Goal: Information Seeking & Learning: Learn about a topic

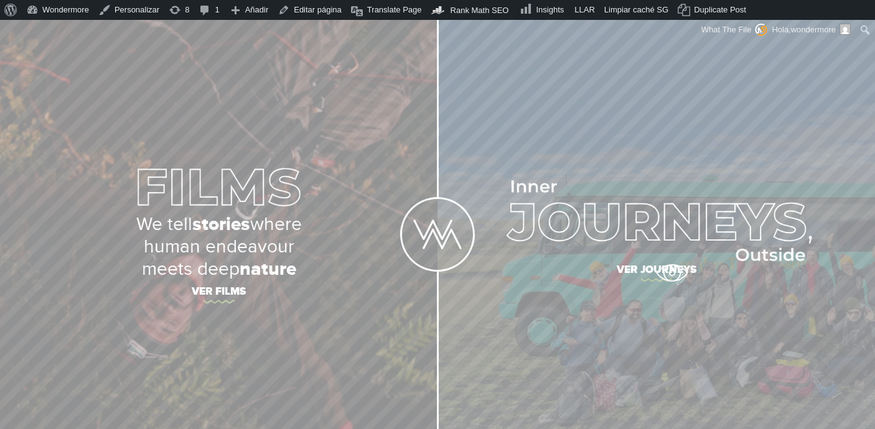
click at [671, 273] on span "Ver journeys" at bounding box center [656, 272] width 435 height 26
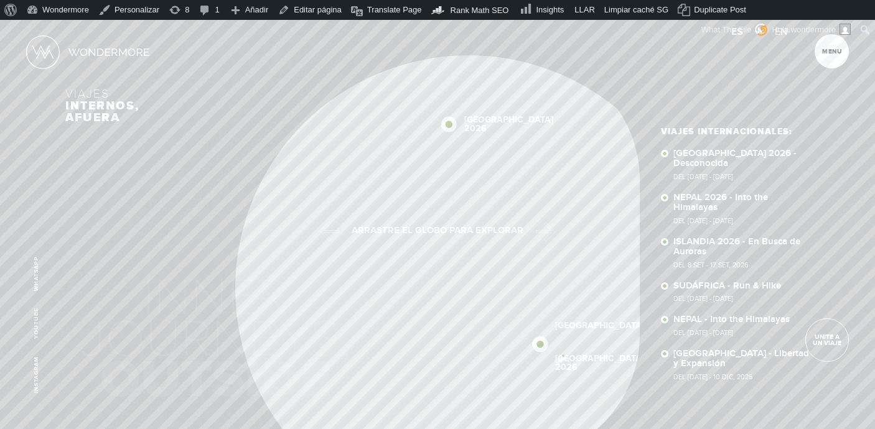
click at [563, 356] on link "[GEOGRAPHIC_DATA] 2026" at bounding box center [599, 363] width 89 height 17
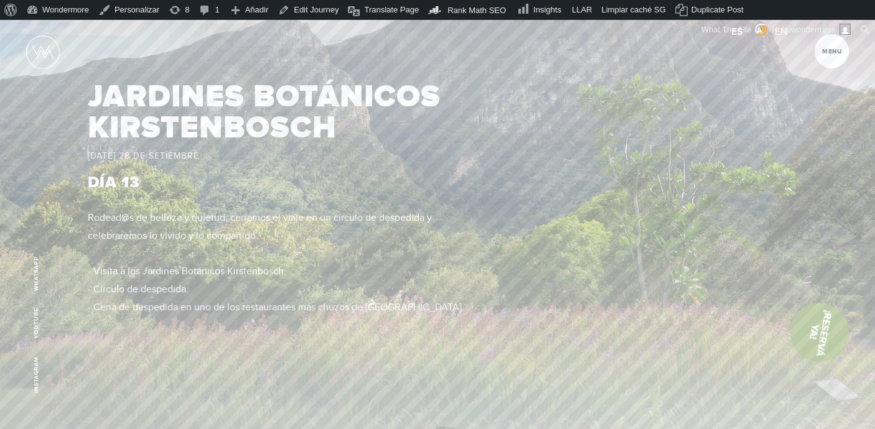
scroll to position [6293, 0]
